Goal: Download file/media

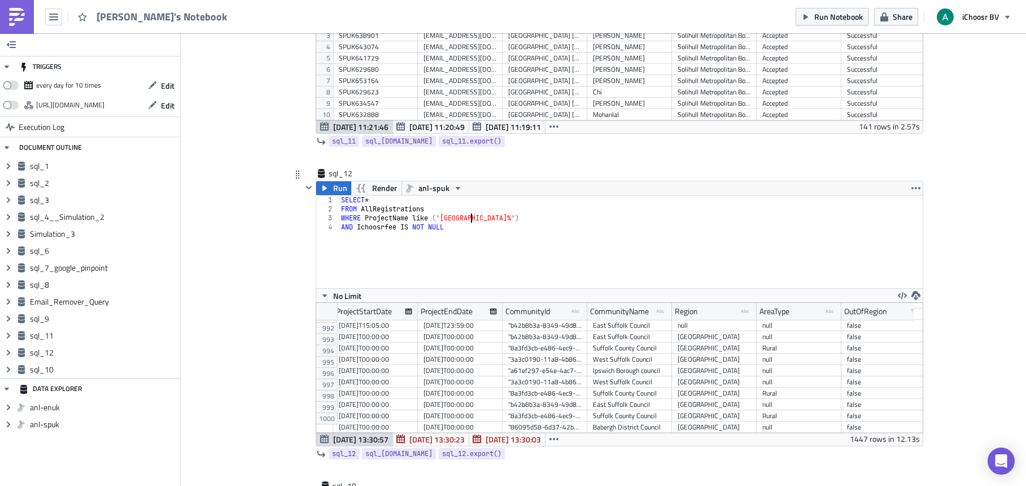
click at [468, 220] on div "SELECT * FROM AllRegistrations WHERE ProjectName like ( 'Suffolk%' ) AND Ichoos…" at bounding box center [631, 250] width 584 height 111
click at [513, 223] on div "SELECT * FROM AllRegistrations WHERE ProjectName like ( 'kent%' ) AND Ichoosrfe…" at bounding box center [631, 250] width 584 height 111
click at [333, 186] on span "Run" at bounding box center [340, 188] width 14 height 14
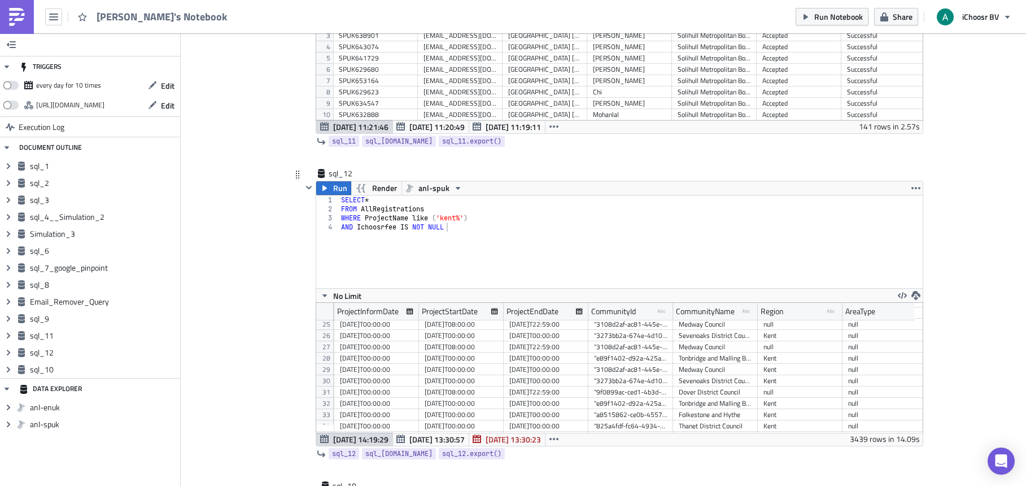
scroll to position [273, 4914]
click at [913, 293] on icon "button" at bounding box center [916, 295] width 9 height 9
click at [926, 247] on div "CSV" at bounding box center [956, 251] width 88 height 11
click at [453, 219] on div "SELECT * FROM AllRegistrations WHERE ProjectName like ( 'kent%' ) AND Ichoosrfe…" at bounding box center [631, 250] width 584 height 111
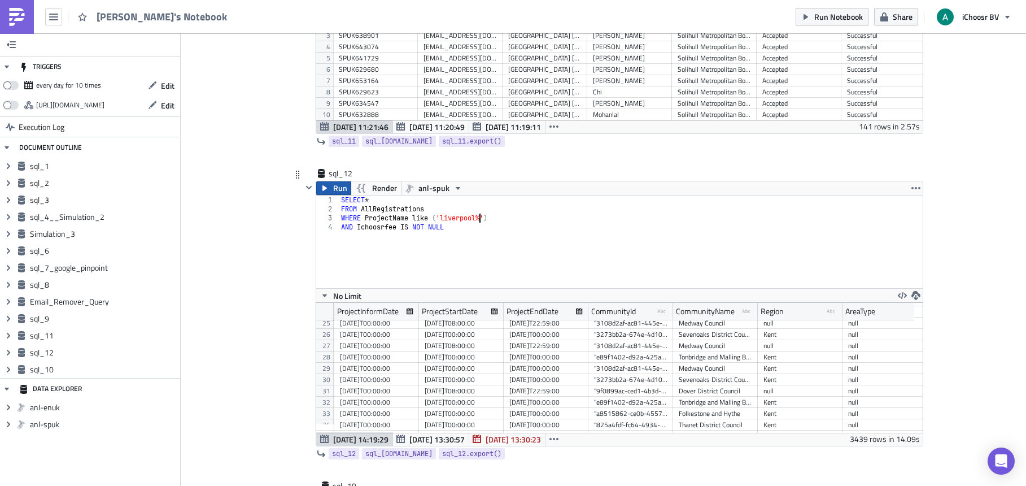
click at [335, 189] on span "Run" at bounding box center [340, 188] width 14 height 14
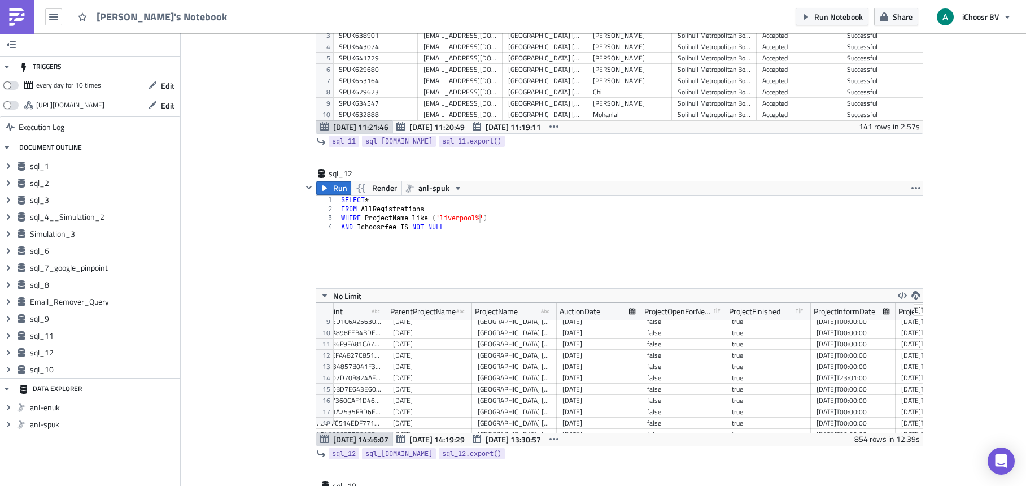
scroll to position [92, 4437]
click at [914, 294] on icon "button" at bounding box center [916, 295] width 9 height 9
click at [930, 256] on div "CSV" at bounding box center [956, 251] width 88 height 11
click at [475, 219] on div "SELECT * FROM AllRegistrations WHERE ProjectName like ( 'liverpool%' ) AND Icho…" at bounding box center [631, 250] width 584 height 111
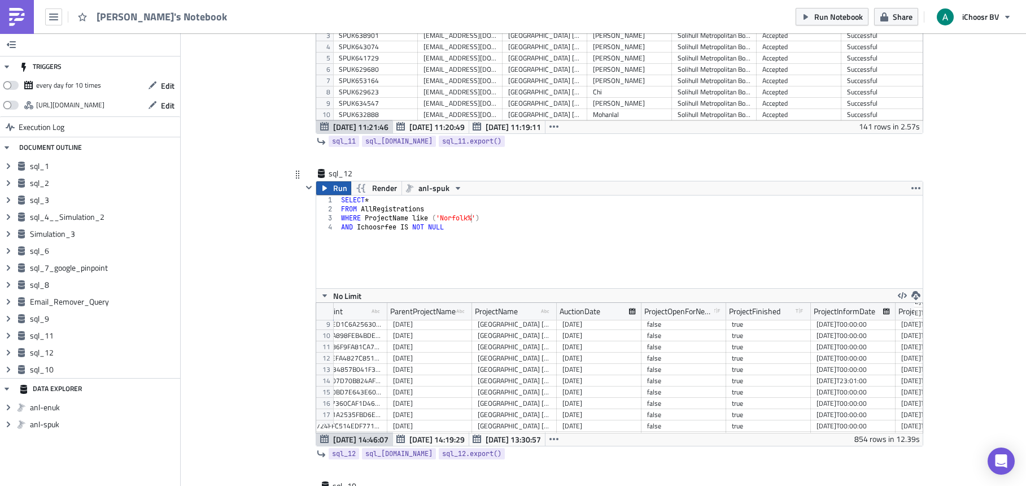
click at [333, 189] on span "Run" at bounding box center [340, 188] width 14 height 14
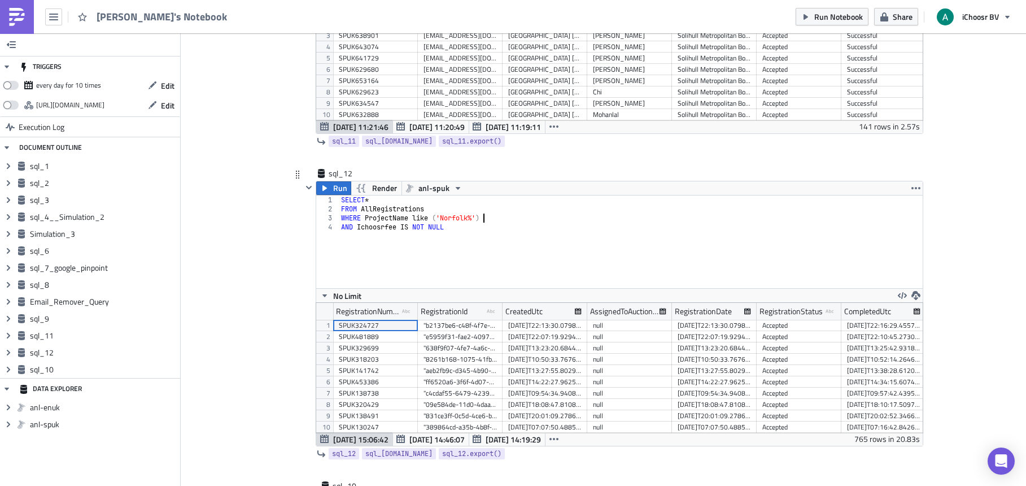
click at [685, 218] on div "SELECT * FROM AllRegistrations WHERE ProjectName like ( '[GEOGRAPHIC_DATA]%' ) …" at bounding box center [631, 250] width 584 height 111
click at [912, 293] on icon "button" at bounding box center [916, 295] width 9 height 9
click at [926, 247] on div "CSV" at bounding box center [956, 251] width 88 height 11
click at [466, 219] on div "SELECT * FROM AllRegistrations WHERE ProjectName like ( '[GEOGRAPHIC_DATA]%' ) …" at bounding box center [631, 250] width 584 height 111
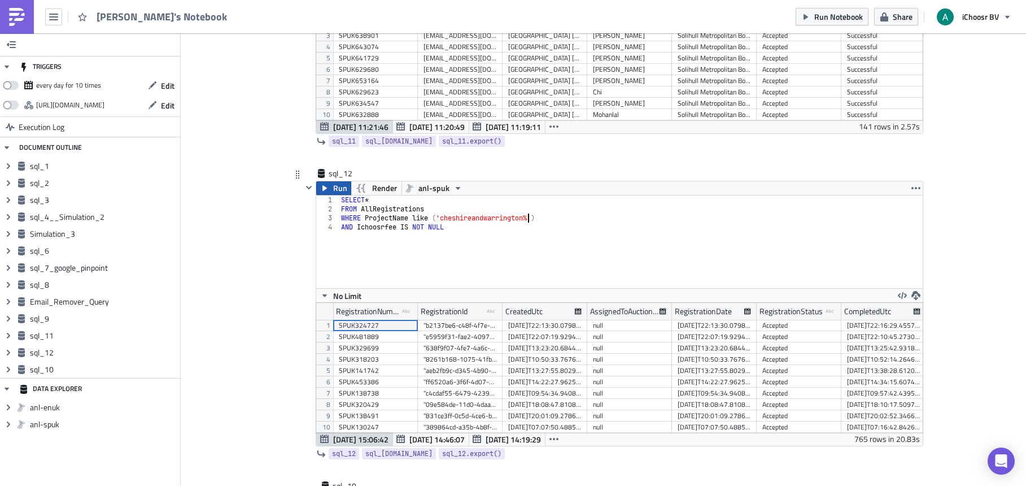
click at [323, 186] on icon "button" at bounding box center [325, 188] width 5 height 6
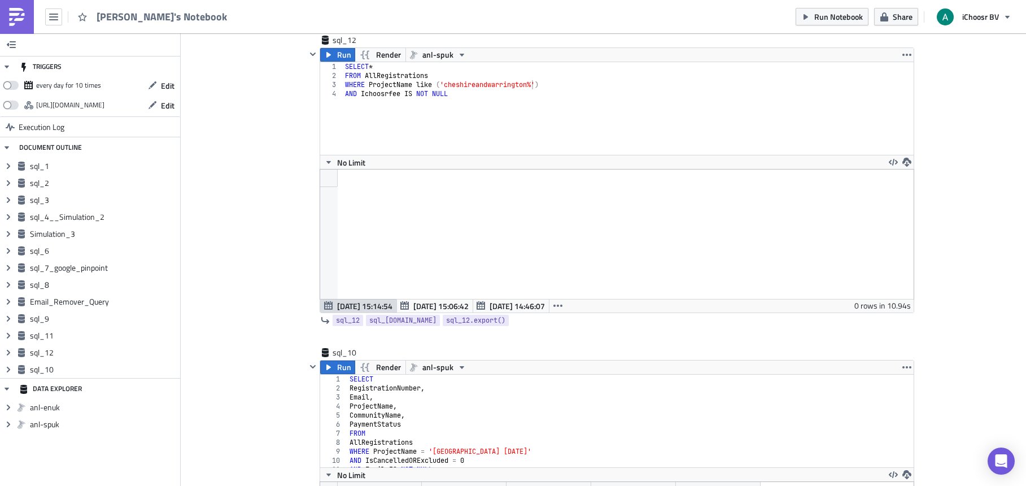
scroll to position [3459, 0]
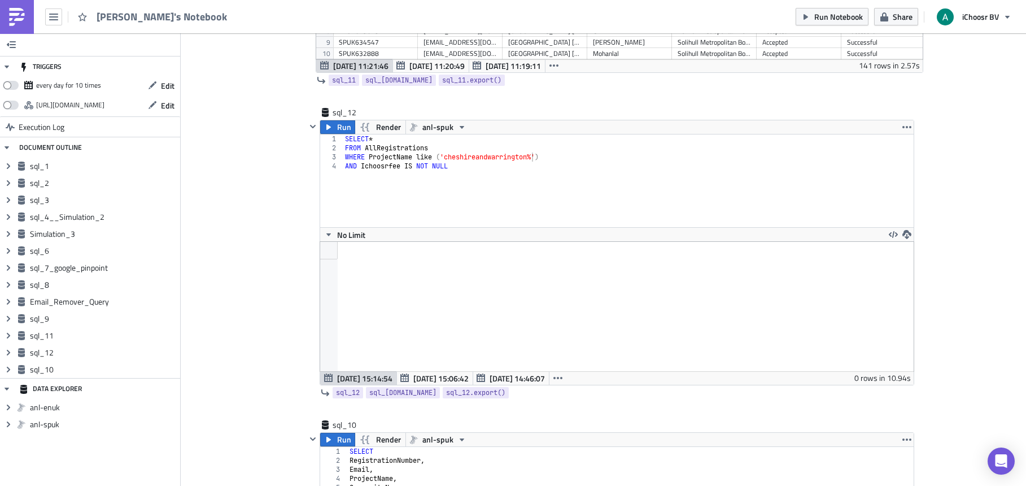
click at [790, 312] on div at bounding box center [617, 306] width 594 height 129
click at [858, 380] on div "0 rows in 10.94s" at bounding box center [883, 378] width 56 height 14
click at [577, 148] on div "SELECT * FROM AllRegistrations WHERE ProjectName like ( 'cheshireandwarrington%…" at bounding box center [635, 189] width 584 height 111
click at [473, 182] on div "SELECT * FROM AllRegistrations WHERE ProjectName like ( 'cheshireandwarrington%…" at bounding box center [635, 189] width 584 height 111
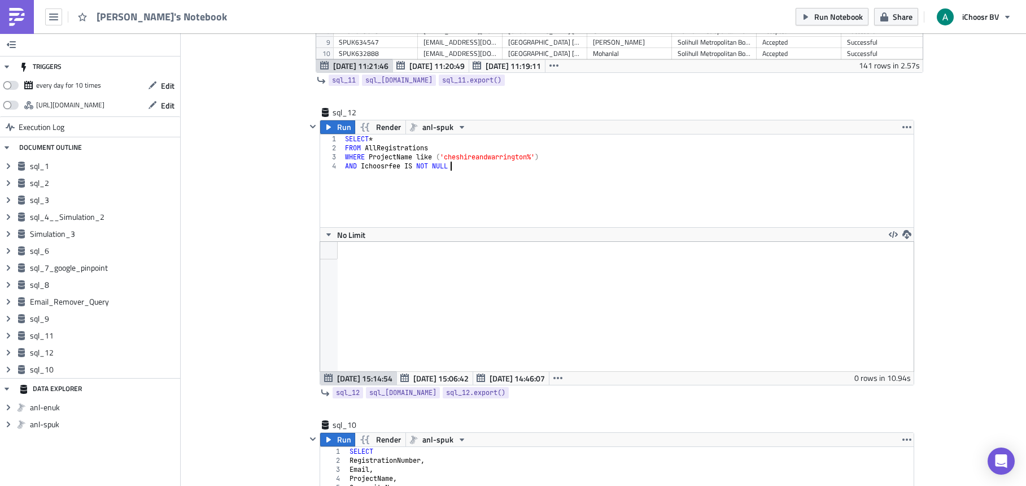
click at [439, 197] on div "SELECT * FROM AllRegistrations WHERE ProjectName like ( 'cheshireandwarrington%…" at bounding box center [635, 189] width 584 height 111
click at [559, 154] on div "SELECT * FROM AllRegistrations WHERE ProjectName like ( 'cheshireandwarrington%…" at bounding box center [635, 189] width 584 height 111
click at [529, 156] on div "SELECT * FROM AllRegistrations WHERE ProjectName like ( 'cheshireandwarrington%…" at bounding box center [635, 189] width 584 height 111
click at [487, 159] on div "SELECT * FROM AllRegistrations WHERE ProjectName like ( 'cheshireandwarrington%…" at bounding box center [635, 189] width 584 height 111
drag, startPoint x: 528, startPoint y: 155, endPoint x: 476, endPoint y: 157, distance: 51.4
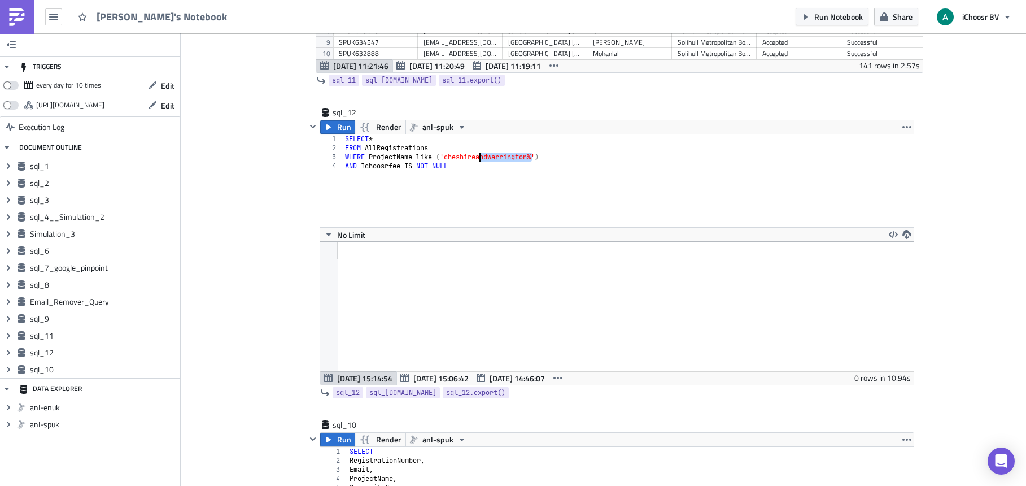
click at [476, 157] on div "SELECT * FROM AllRegistrations WHERE ProjectName like ( 'cheshireandwarrington%…" at bounding box center [635, 189] width 584 height 111
click at [331, 125] on button "Run" at bounding box center [337, 127] width 35 height 14
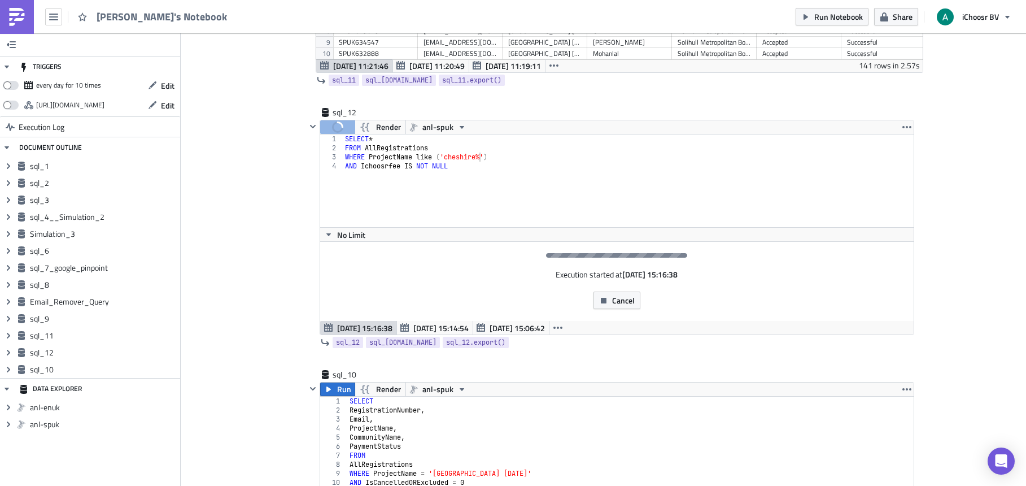
click at [446, 156] on div "SELECT * FROM AllRegistrations WHERE ProjectName like ( 'cheshire%' ) AND Ichoo…" at bounding box center [635, 189] width 584 height 111
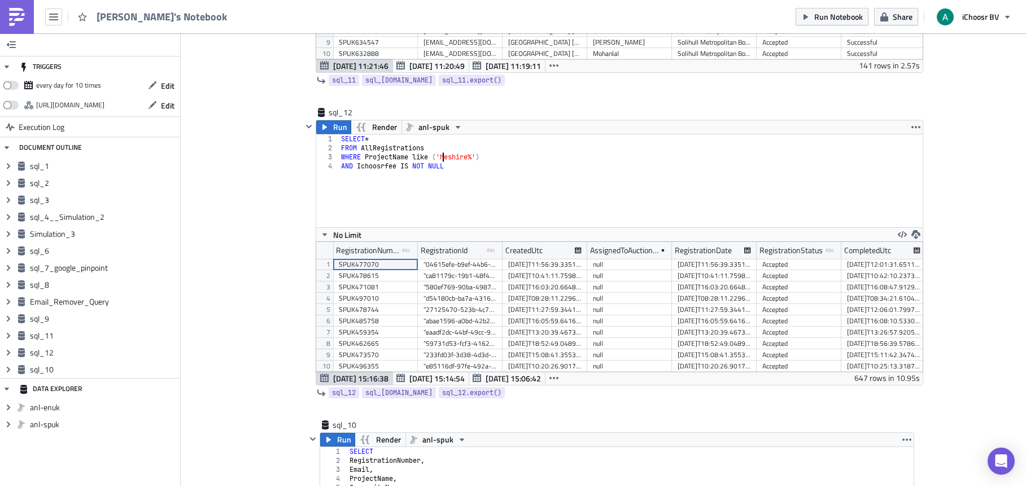
scroll to position [0, 8]
click at [333, 128] on span "Run" at bounding box center [340, 127] width 14 height 14
drag, startPoint x: 848, startPoint y: 381, endPoint x: 878, endPoint y: 380, distance: 30.6
click at [878, 380] on div "[DATE] 15:17:02 [DATE] 15:16:38 [DATE] 15:14:54 647 rows in 10.95s" at bounding box center [619, 378] width 607 height 14
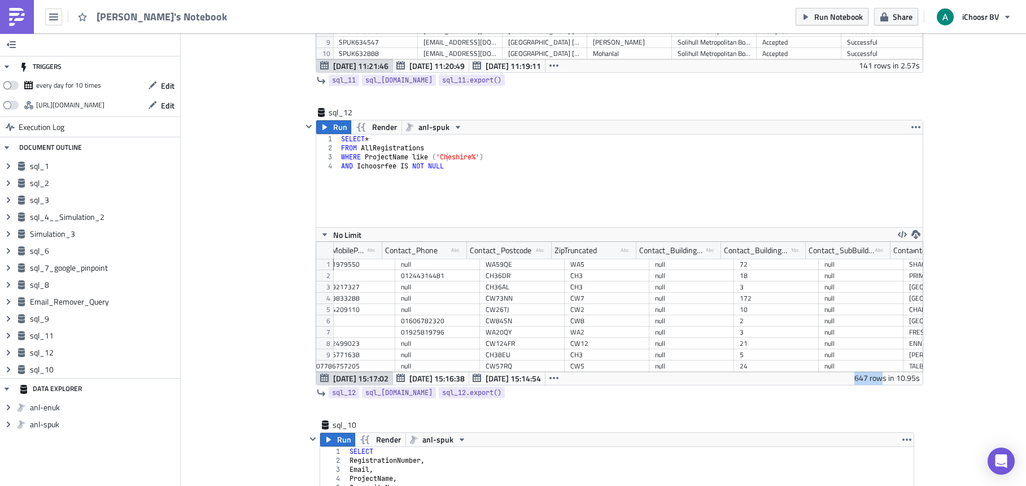
scroll to position [0, 2859]
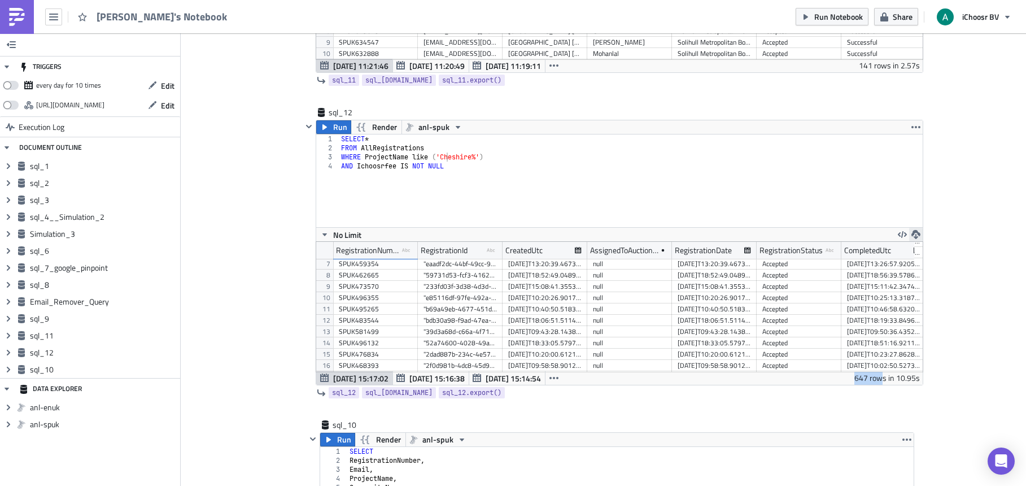
click at [912, 238] on icon "button" at bounding box center [916, 234] width 9 height 9
click at [925, 193] on div "CSV" at bounding box center [956, 190] width 88 height 11
click at [472, 156] on div "SELECT * FROM AllRegistrations WHERE ProjectName like ( 'Cheshire%' ) AND Ichoo…" at bounding box center [631, 189] width 584 height 111
click at [339, 127] on span "Run" at bounding box center [340, 127] width 14 height 14
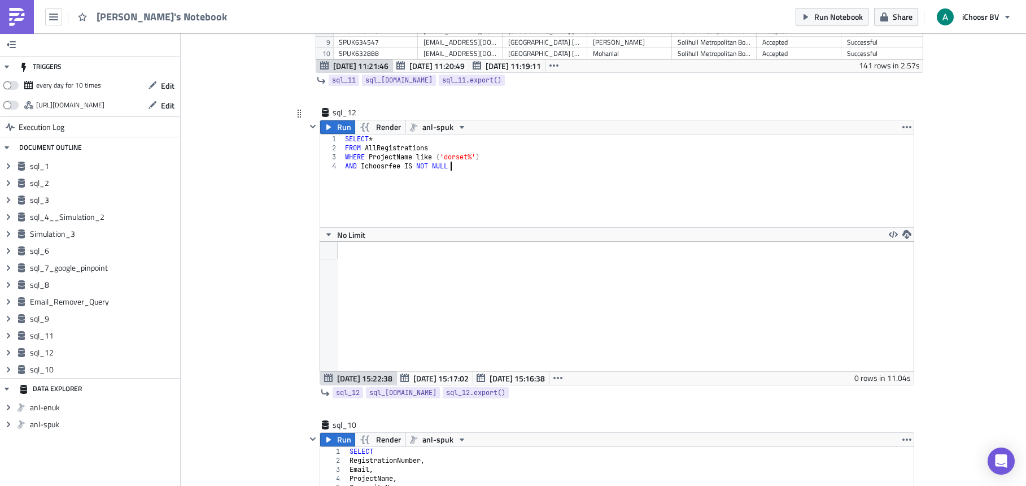
click at [511, 171] on div "SELECT * FROM AllRegistrations WHERE ProjectName like ( 'dorset%' ) AND Ichoosr…" at bounding box center [635, 189] width 584 height 111
click at [337, 124] on span "Run" at bounding box center [344, 127] width 14 height 14
click at [458, 175] on div "SELECT * FROM AllRegistrations WHERE ProjectName like ( 'dorset%' ) AND Ichoosr…" at bounding box center [635, 189] width 584 height 111
click at [458, 154] on div "SELECT * FROM AllRegistrations WHERE ProjectName like ( 'dorset%' ) AND Ichoosr…" at bounding box center [635, 189] width 584 height 111
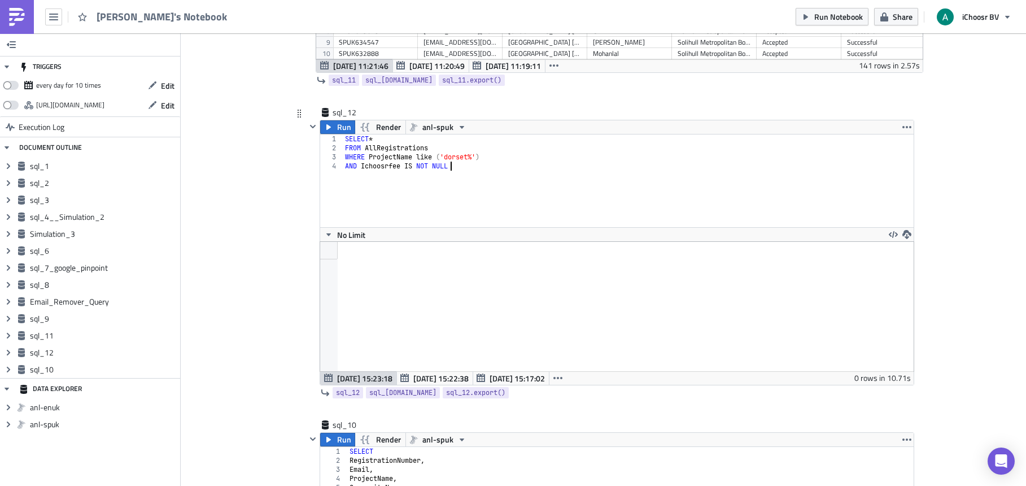
click at [493, 163] on div "SELECT * FROM AllRegistrations WHERE ProjectName like ( 'dorset%' ) AND Ichoosr…" at bounding box center [635, 189] width 584 height 111
type textarea "AND Ichoosrfee IS NOT NULL"
click at [339, 127] on span "Run" at bounding box center [344, 127] width 14 height 14
